Goal: Find specific page/section: Find specific page/section

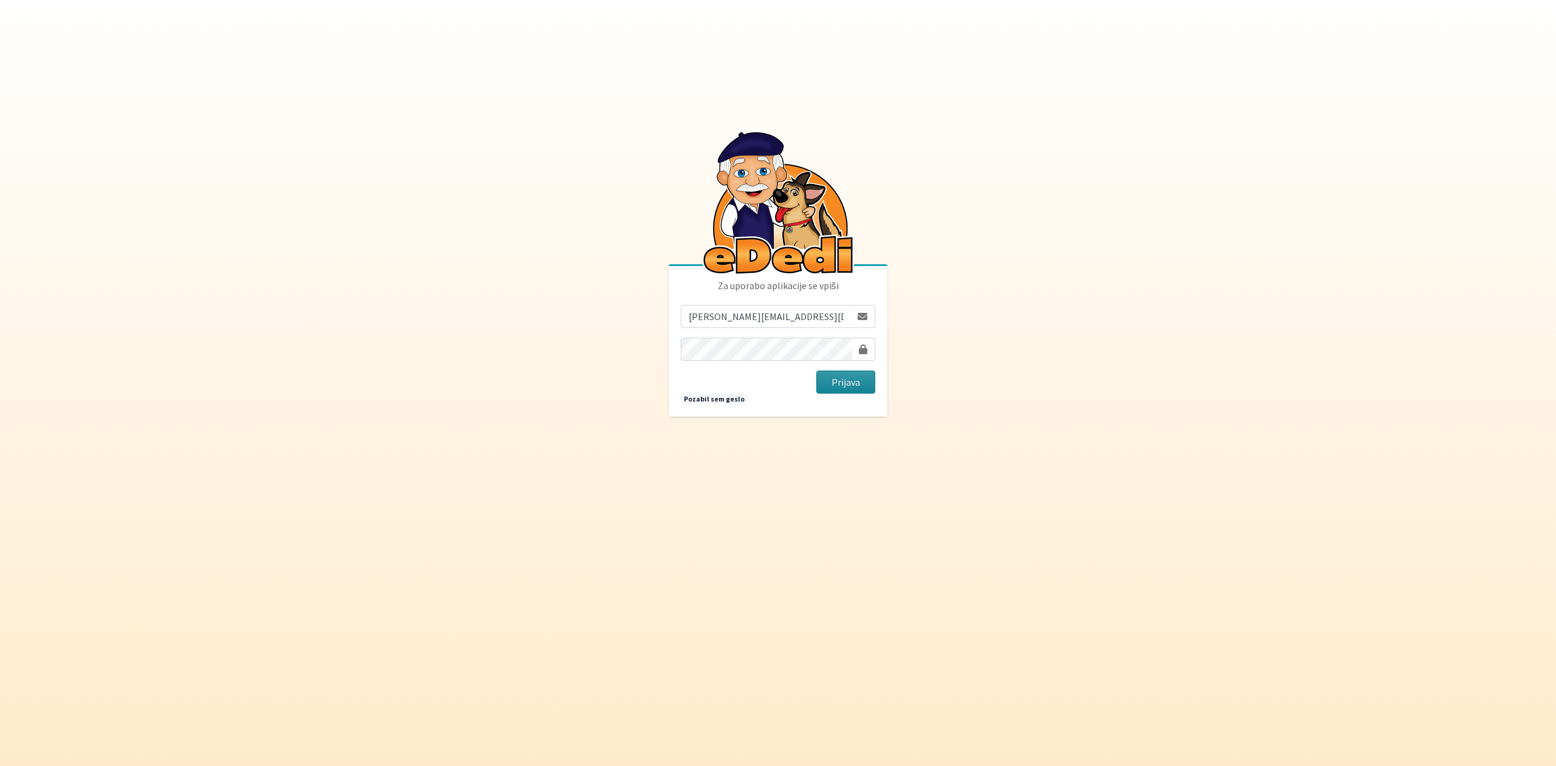
click at [843, 383] on button "Prijava" at bounding box center [845, 382] width 59 height 23
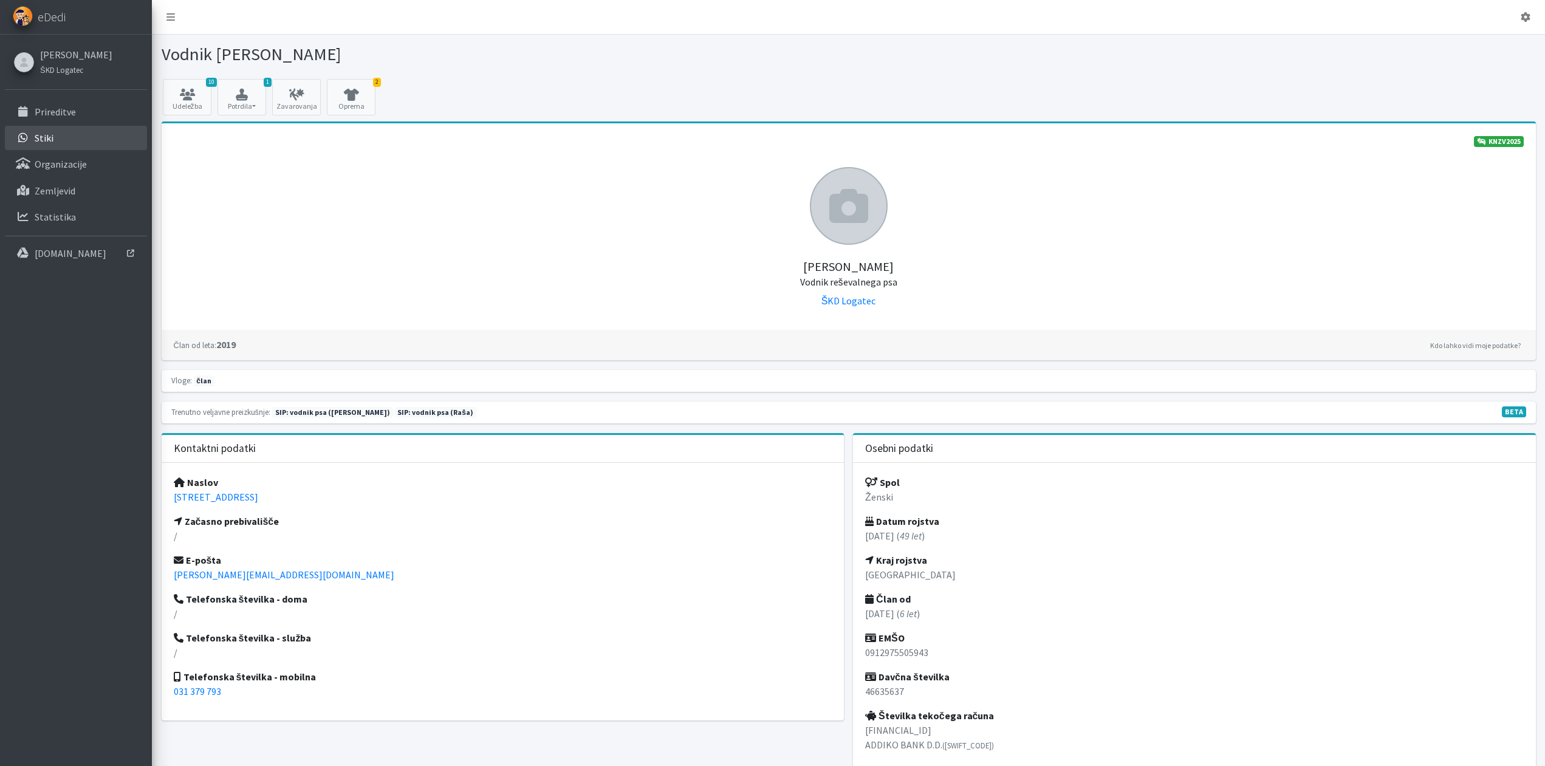
click at [36, 140] on p "Stiki" at bounding box center [44, 138] width 19 height 12
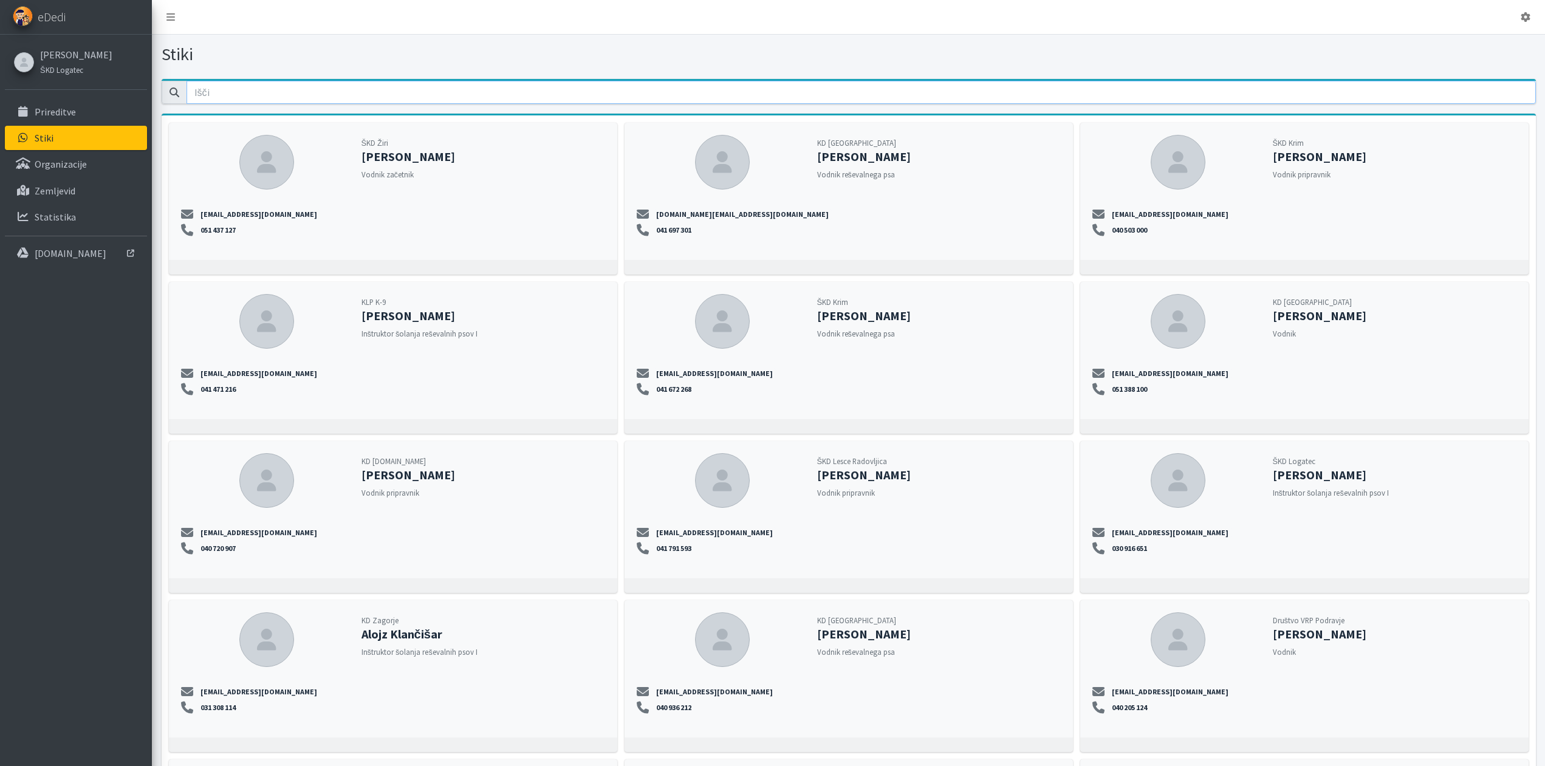
click at [245, 94] on input "email" at bounding box center [862, 92] width 1350 height 23
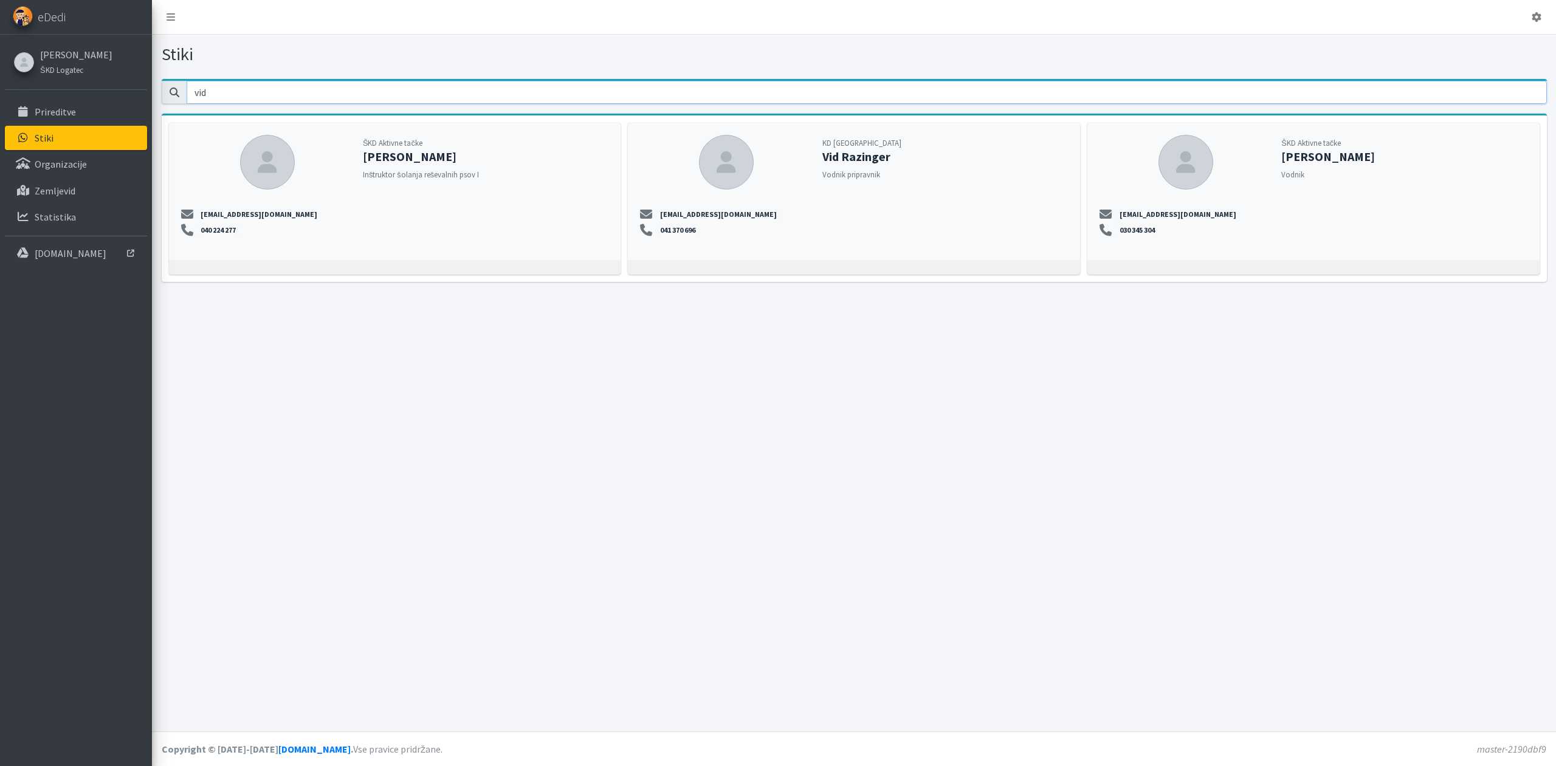
type input "vid"
